Goal: Navigation & Orientation: Find specific page/section

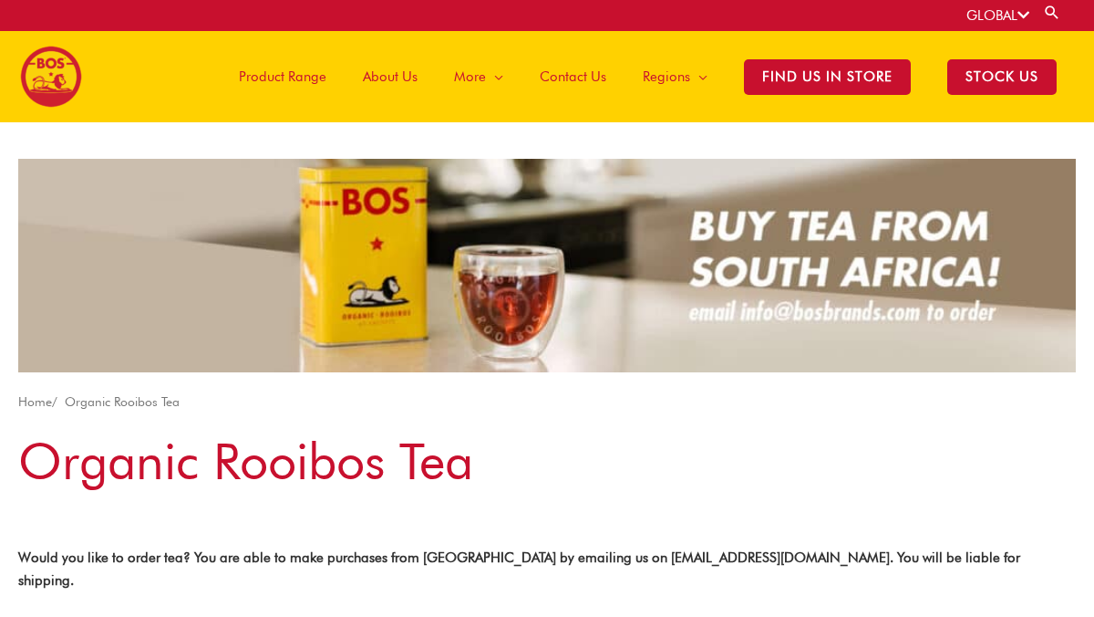
click at [300, 73] on span "Product Range" at bounding box center [283, 76] width 88 height 55
click at [298, 74] on span "Product Range" at bounding box center [283, 76] width 88 height 55
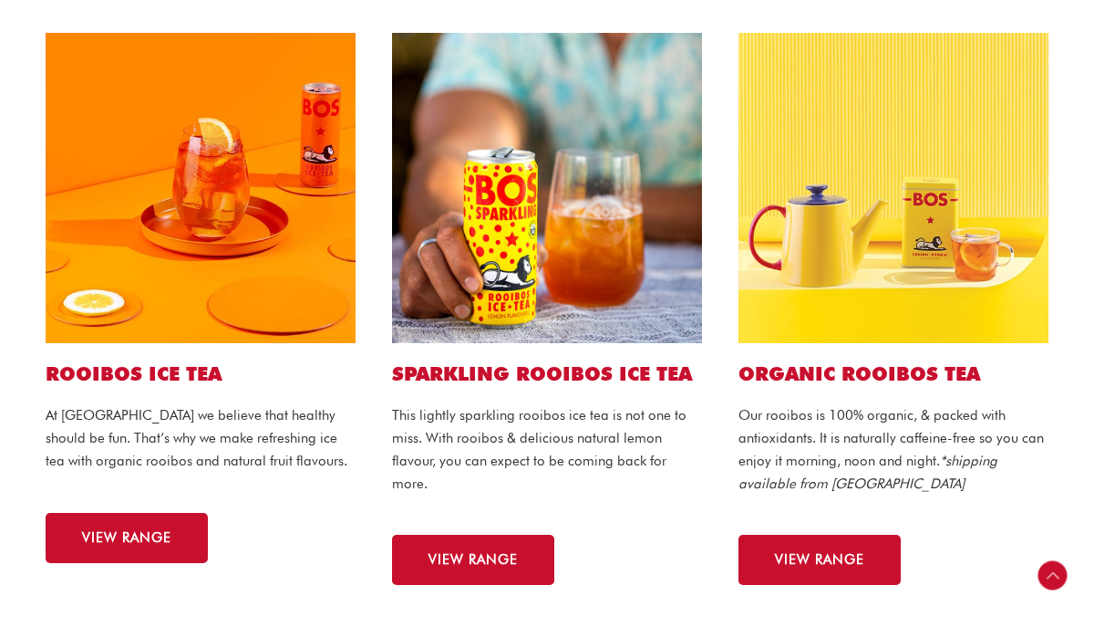
scroll to position [468, 0]
